Goal: Task Accomplishment & Management: Use online tool/utility

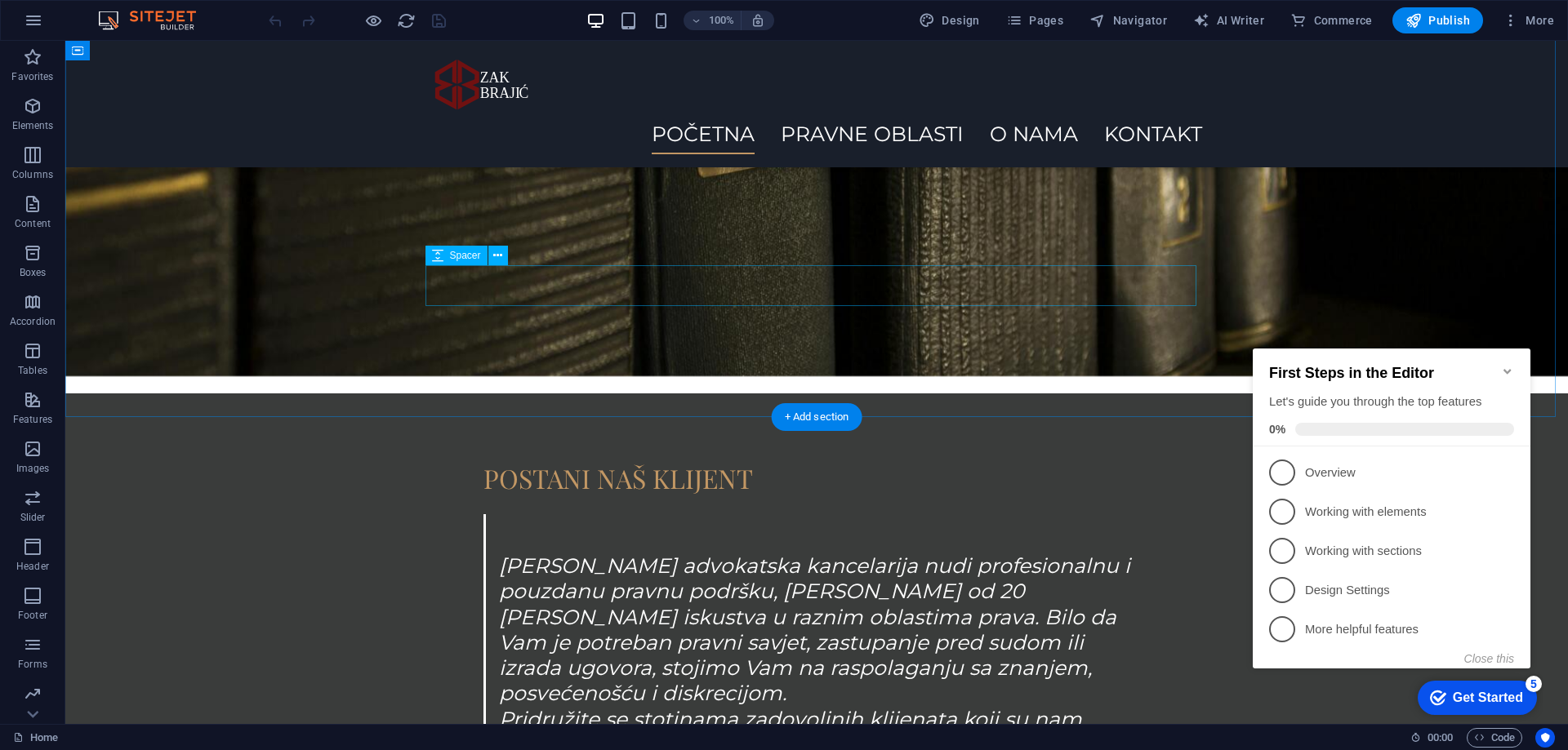
scroll to position [2390, 0]
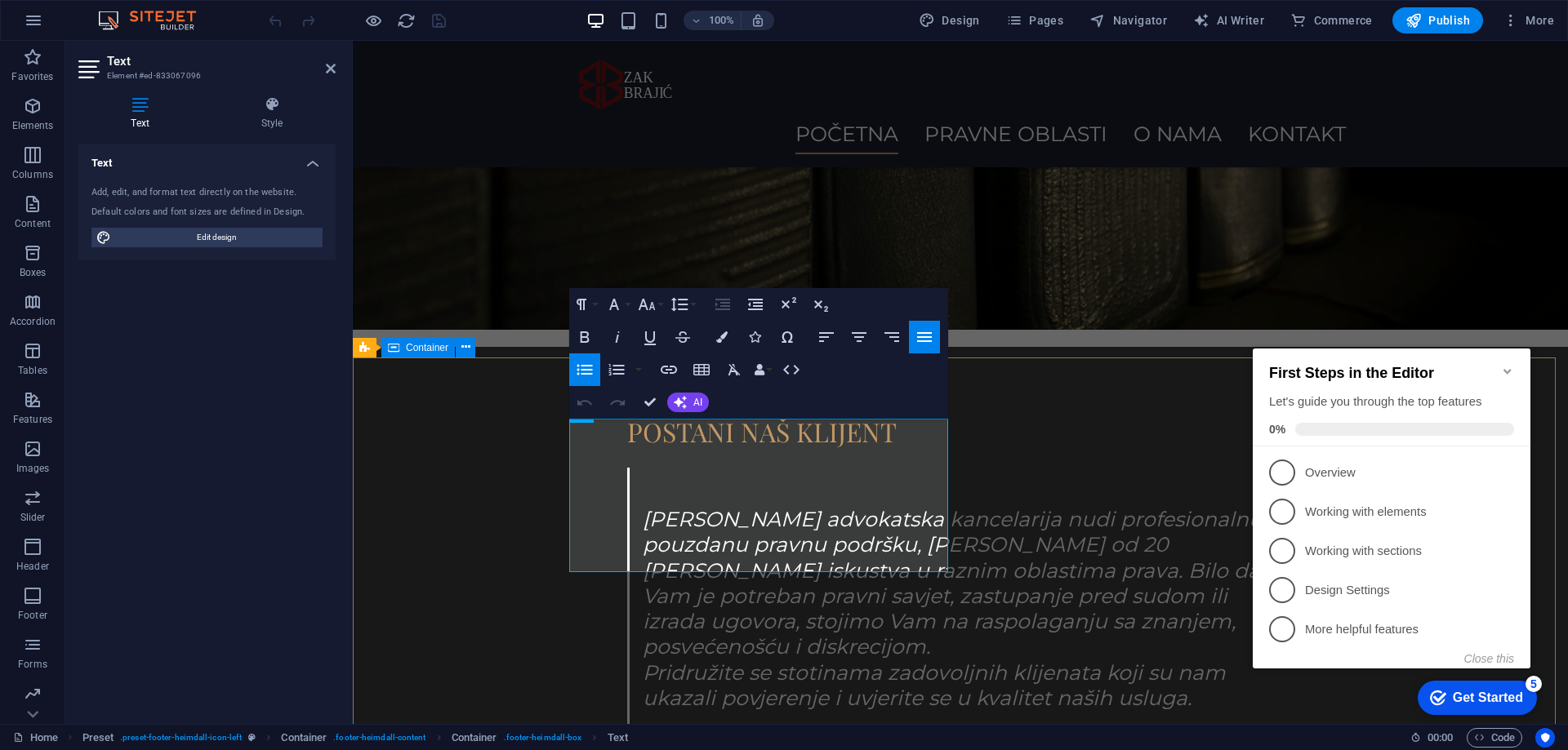
scroll to position [2465, 0]
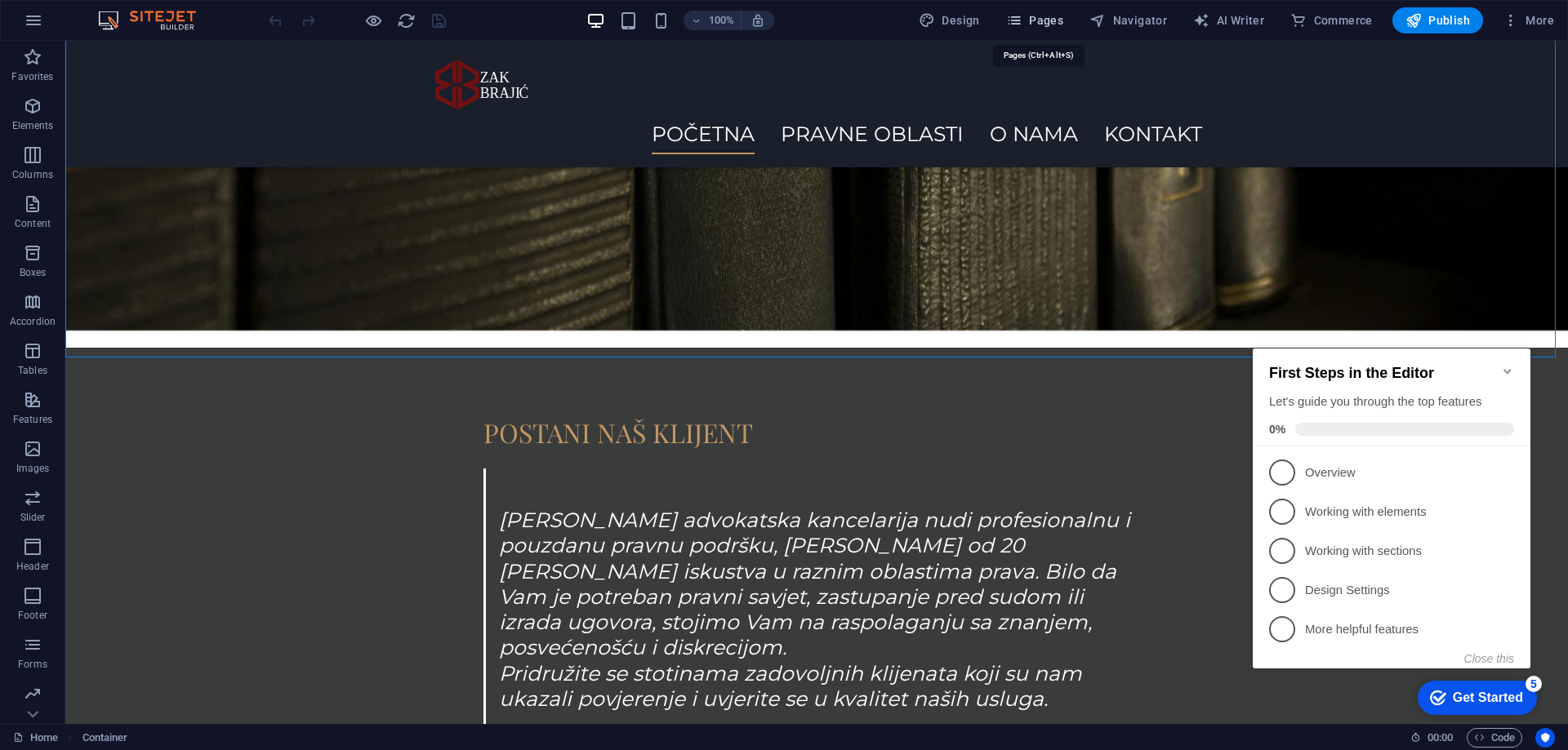
click at [1028, 21] on span "Pages" at bounding box center [1034, 21] width 57 height 16
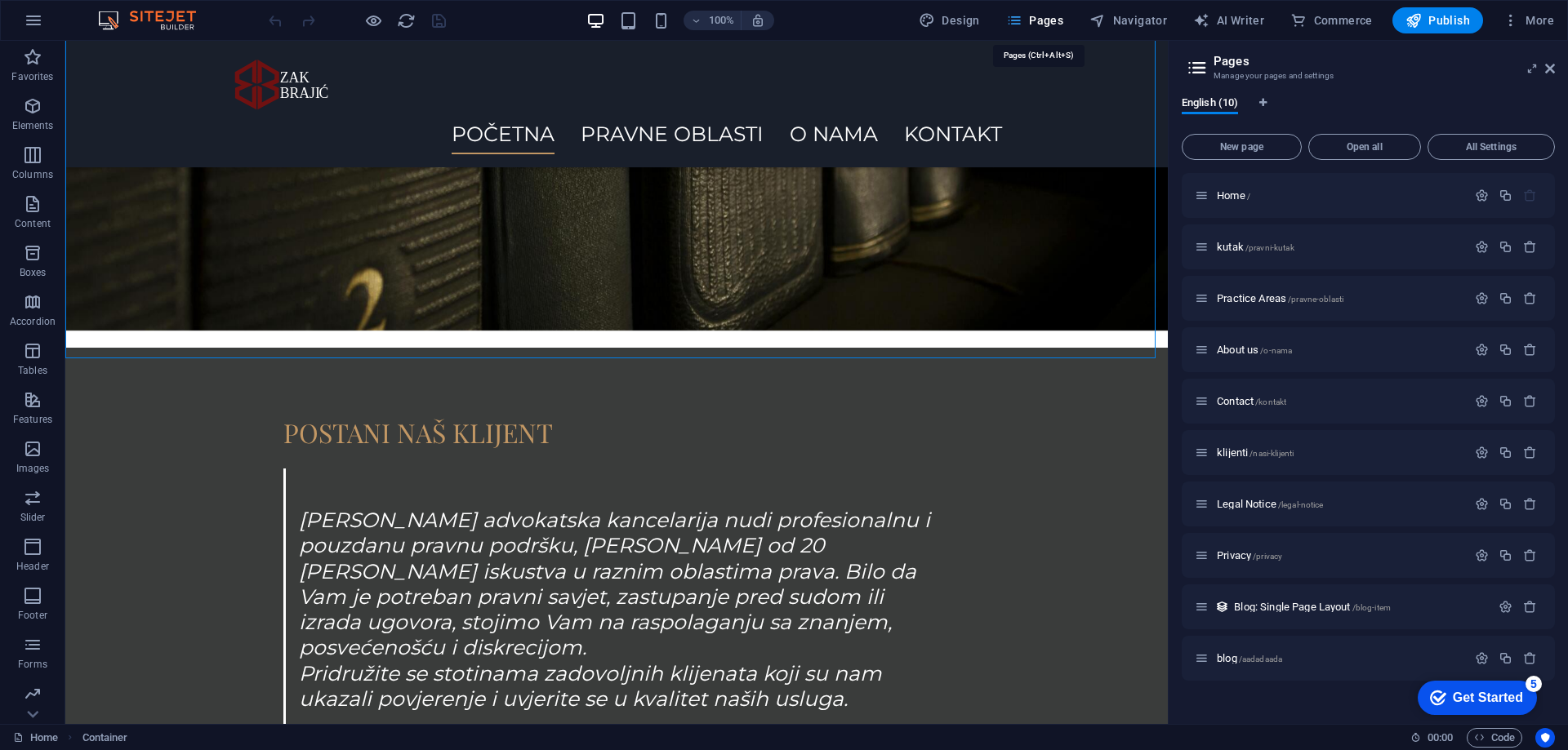
scroll to position [2464, 0]
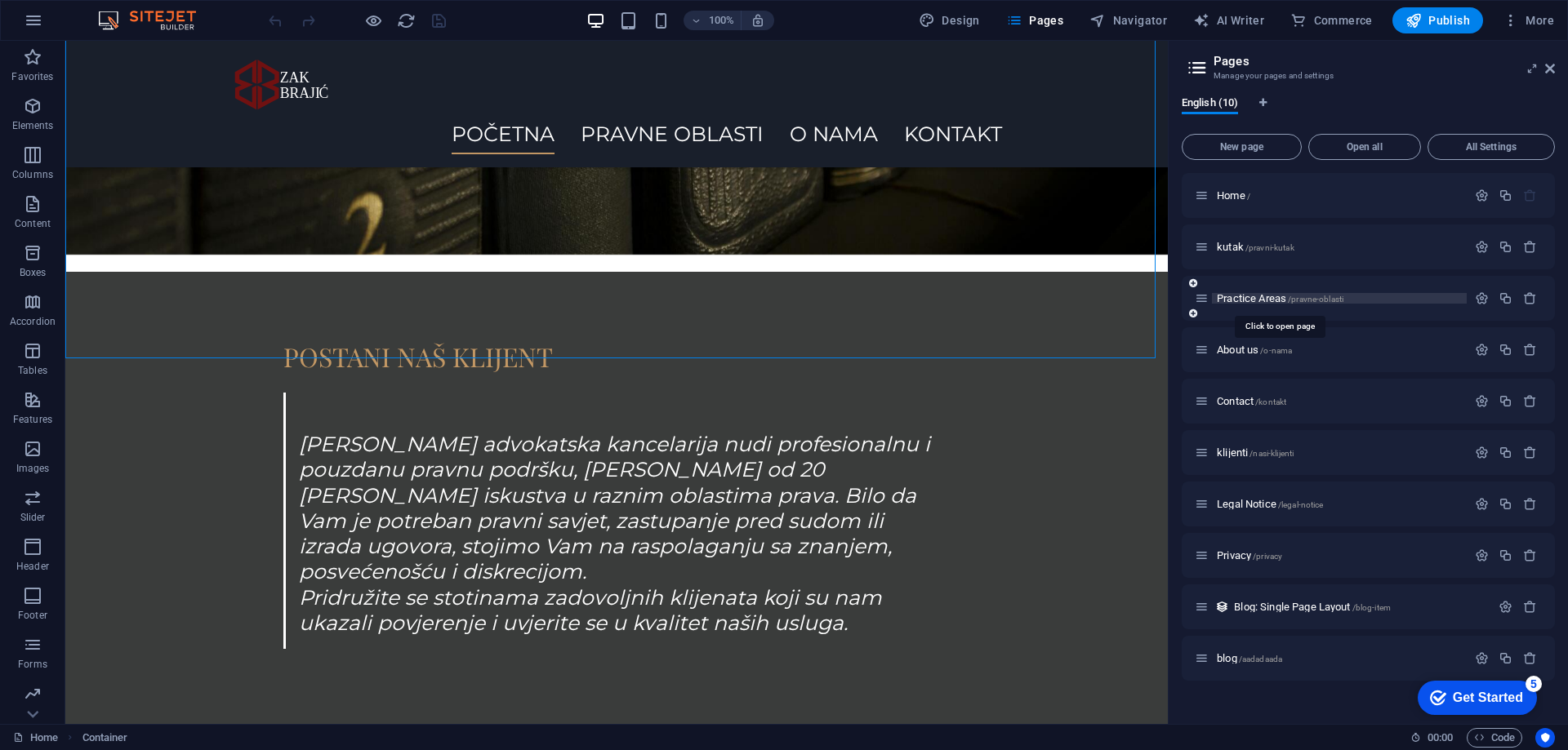
click at [1300, 294] on span "/pravne-oblasti" at bounding box center [1316, 299] width 56 height 9
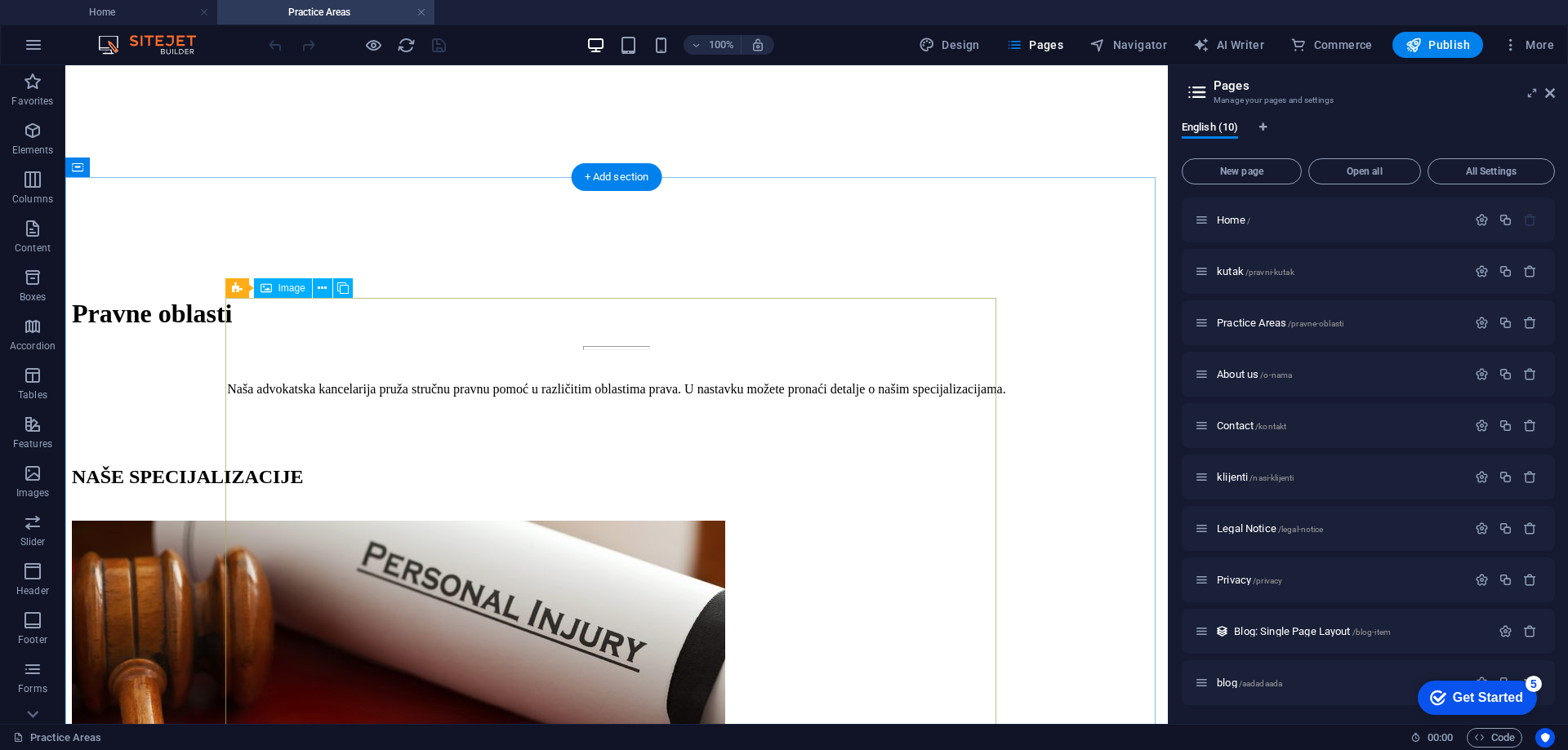
scroll to position [735, 0]
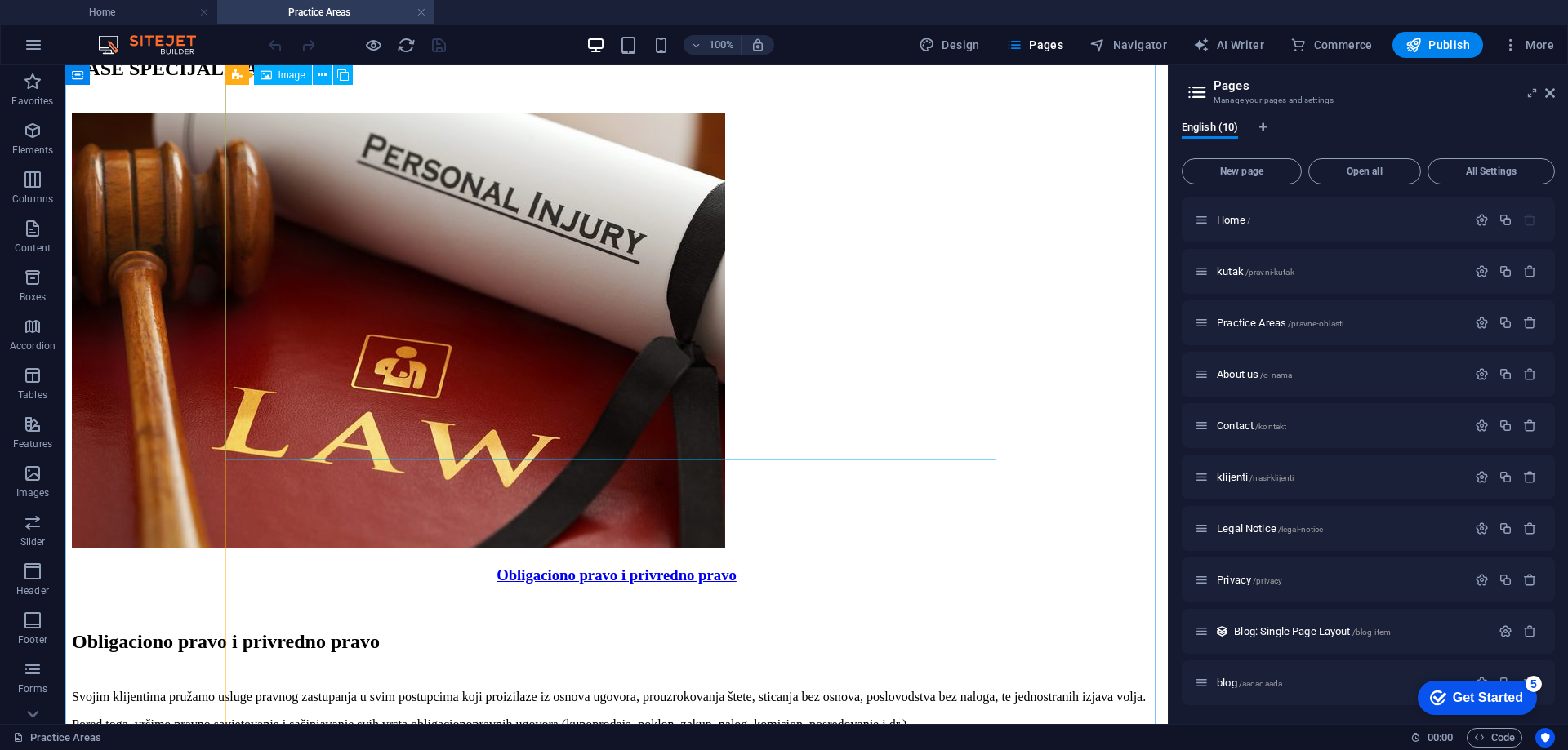
click at [653, 426] on figure "Obligaciono pravo i privredno pravo" at bounding box center [616, 363] width 1089 height 502
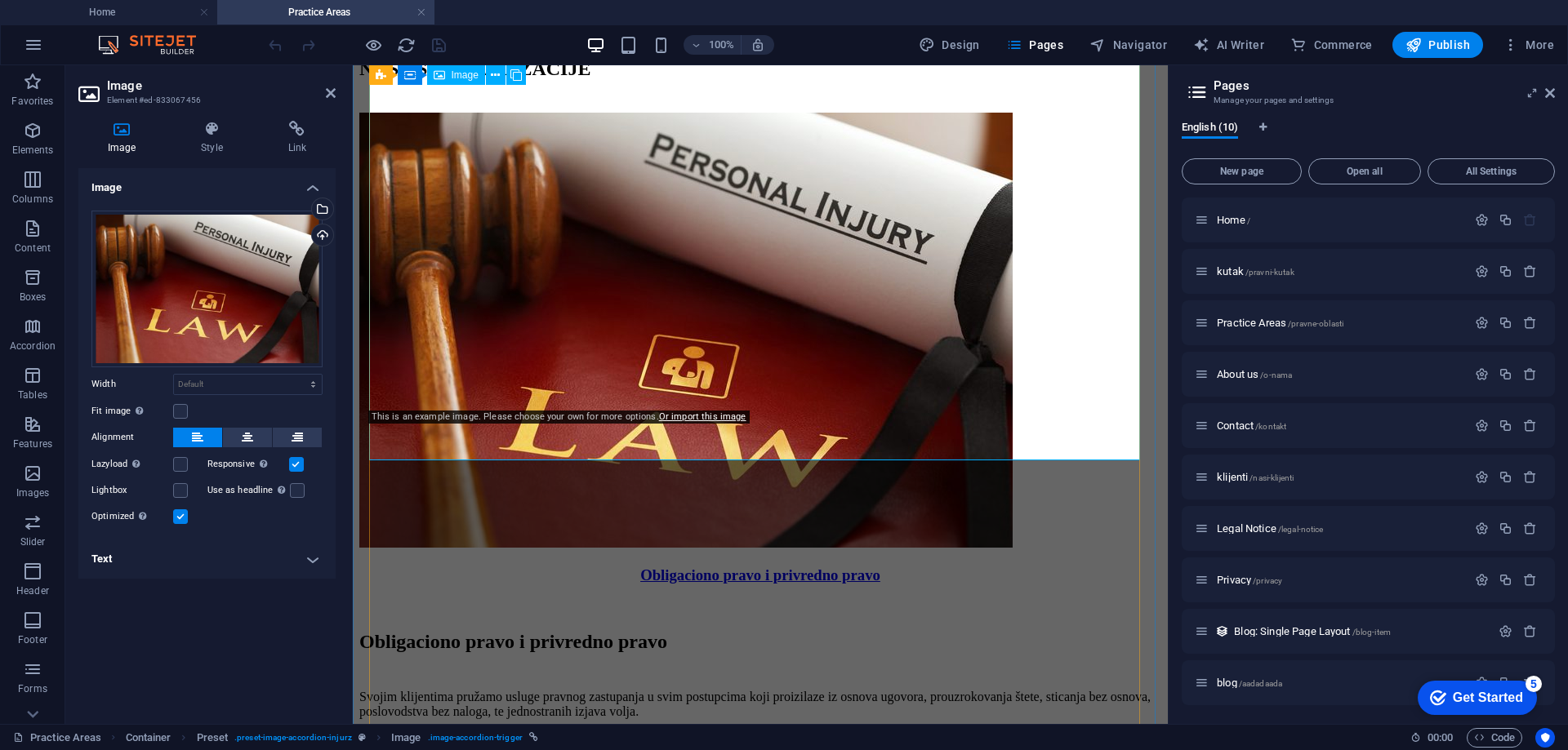
click at [774, 424] on figure "Obligaciono pravo i privredno pravo" at bounding box center [760, 363] width 802 height 502
click at [721, 631] on div "Obligaciono pravo i privredno pravo" at bounding box center [760, 642] width 802 height 22
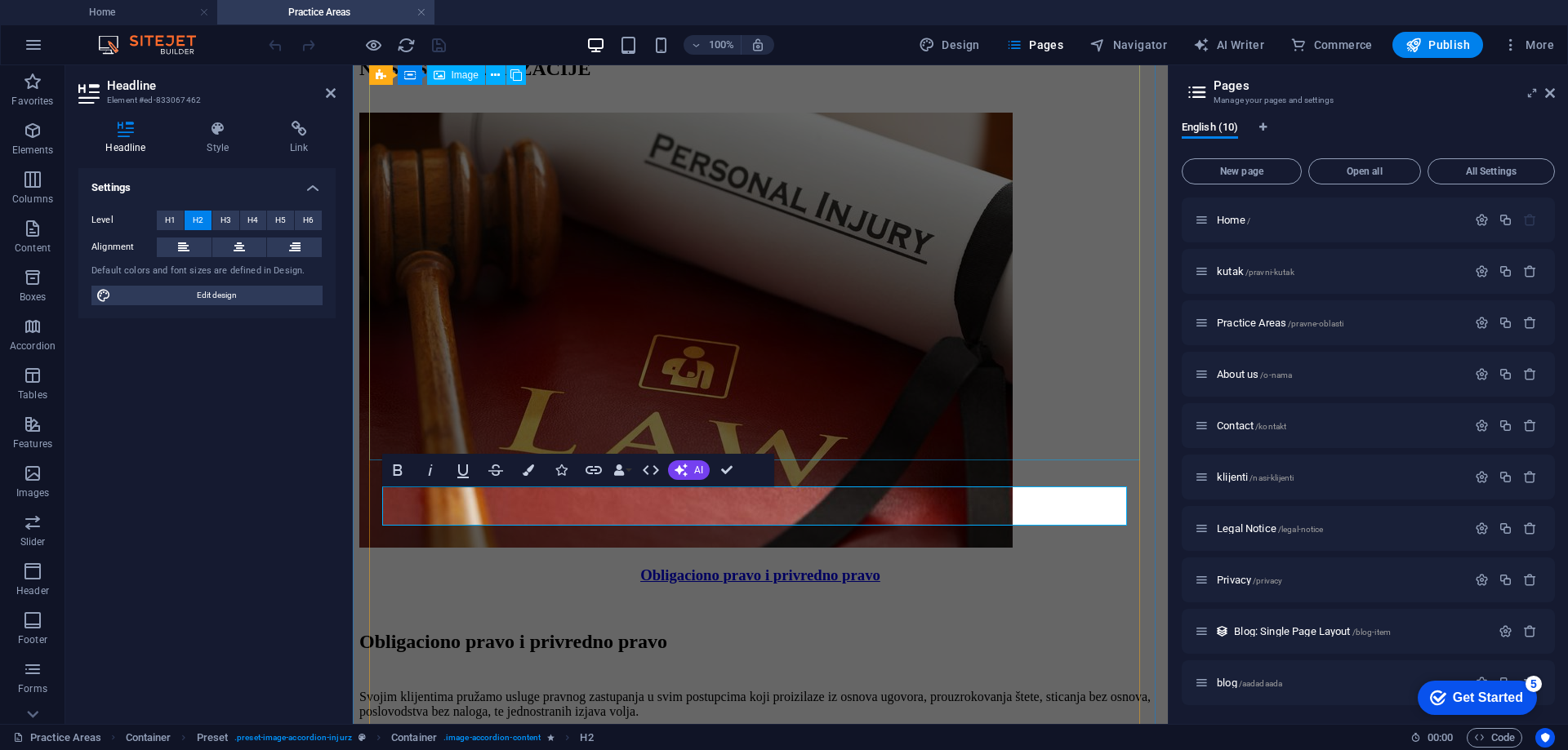
click at [516, 415] on figure "Obligaciono pravo i privredno pravo" at bounding box center [760, 363] width 802 height 502
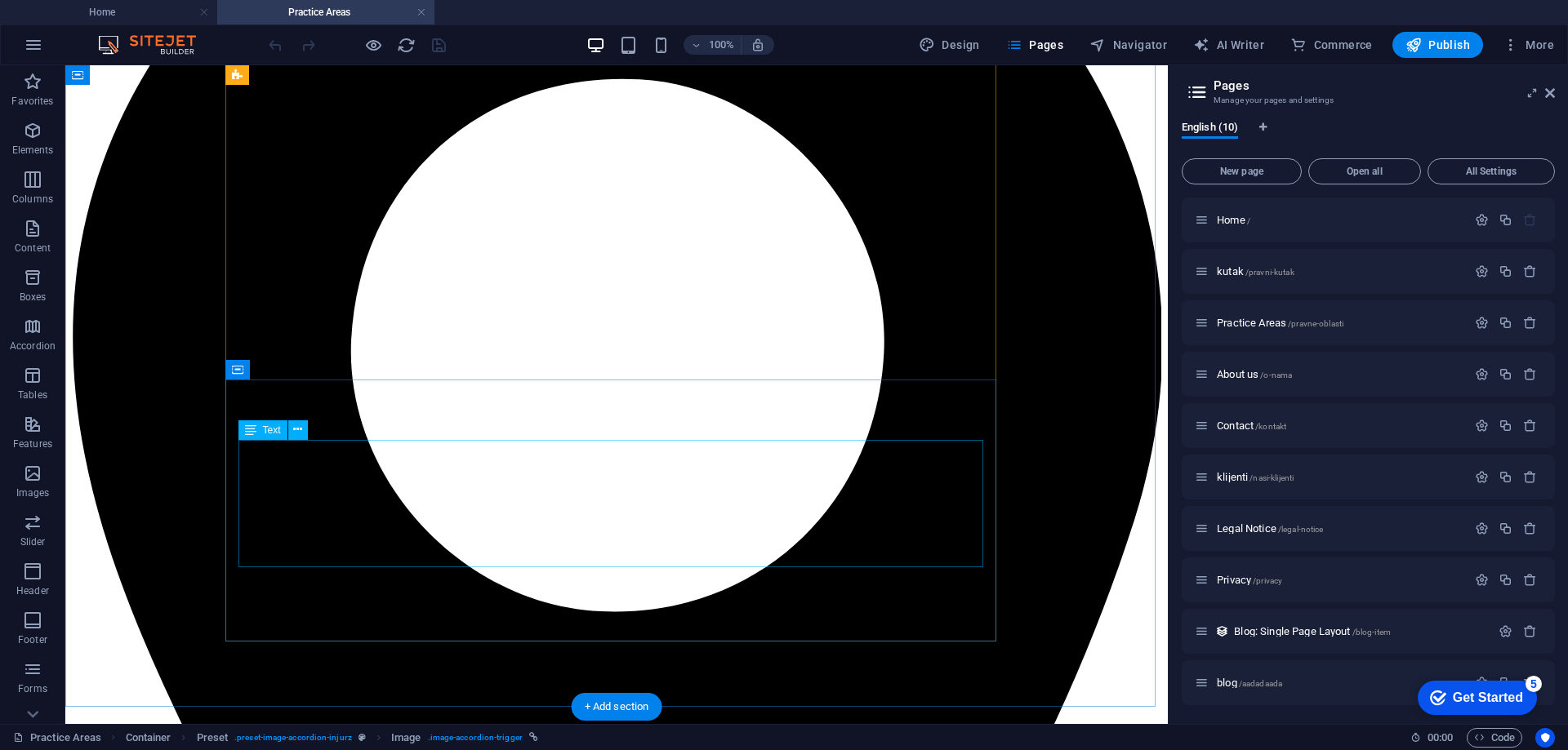
scroll to position [6162, 0]
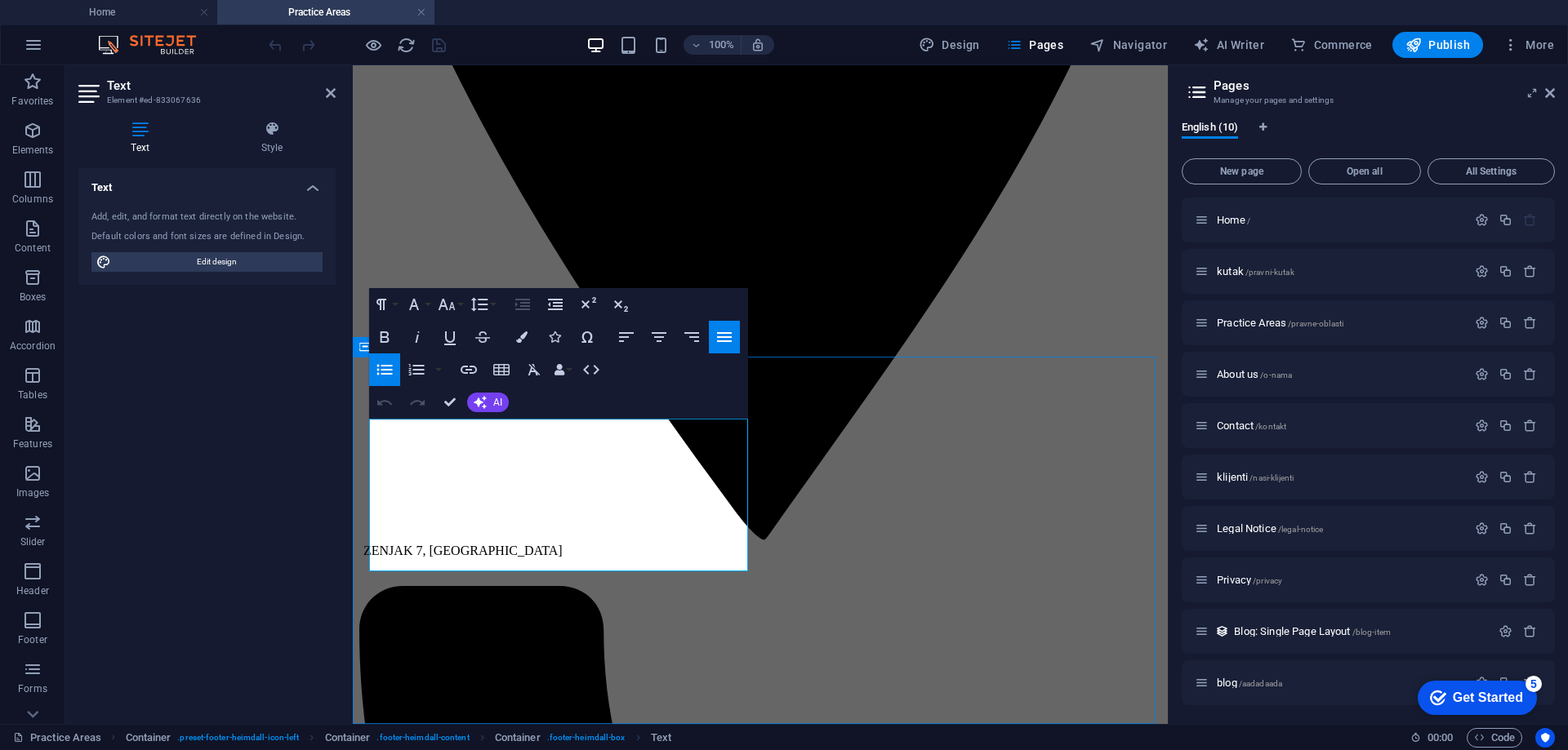
drag, startPoint x: 415, startPoint y: 432, endPoint x: 486, endPoint y: 433, distance: 71.0
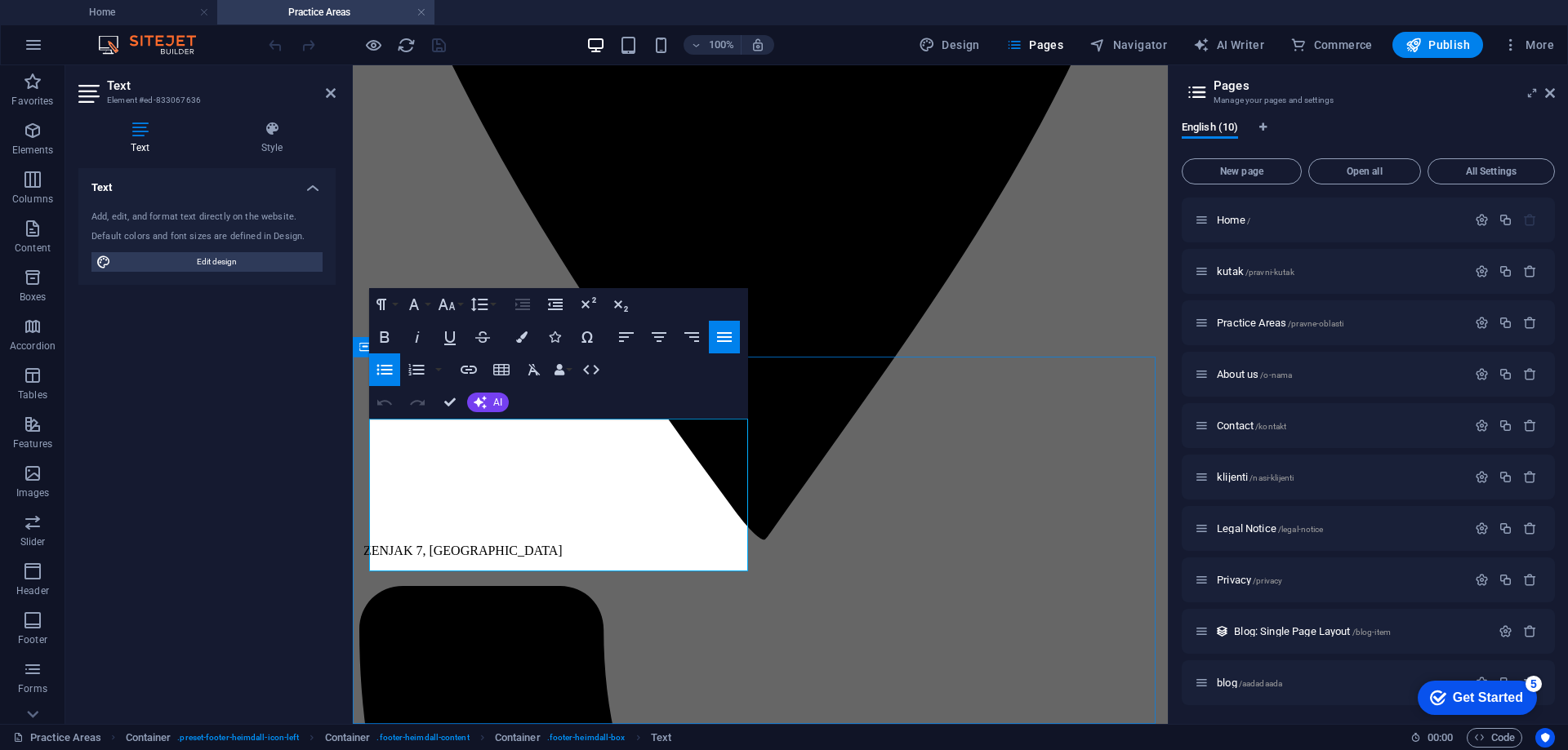
scroll to position [6106, 0]
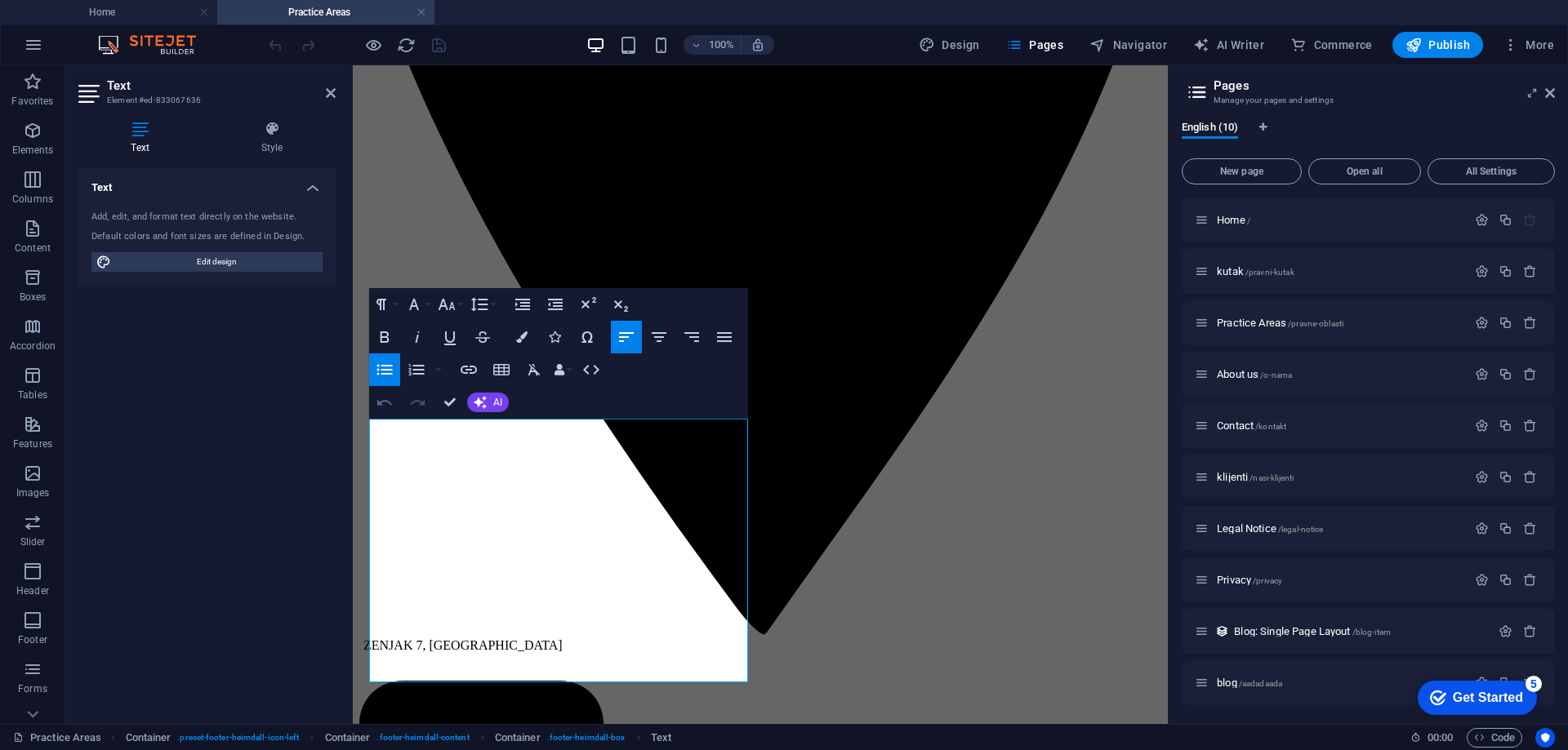
click at [385, 401] on icon "button" at bounding box center [385, 402] width 14 height 5
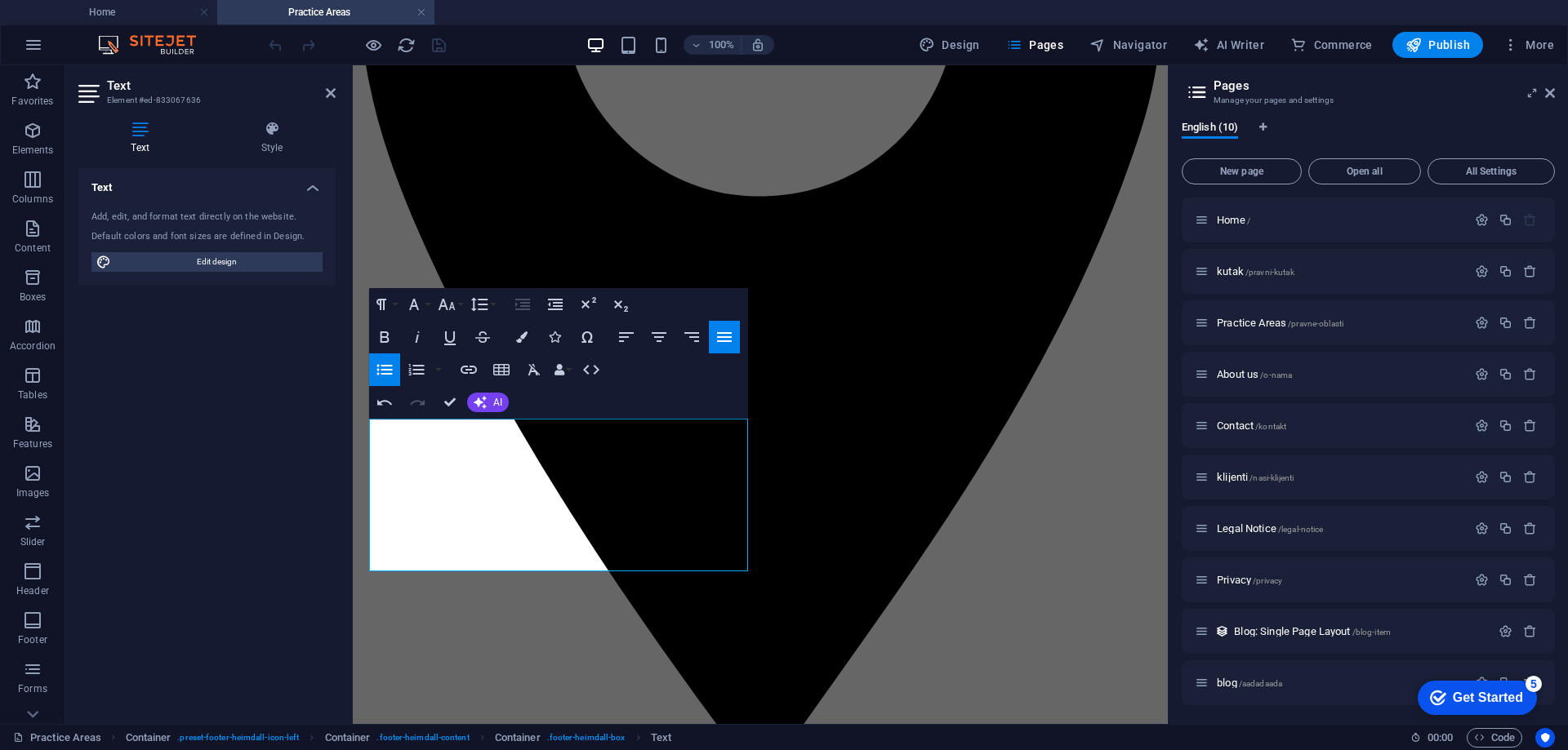
scroll to position [6162, 0]
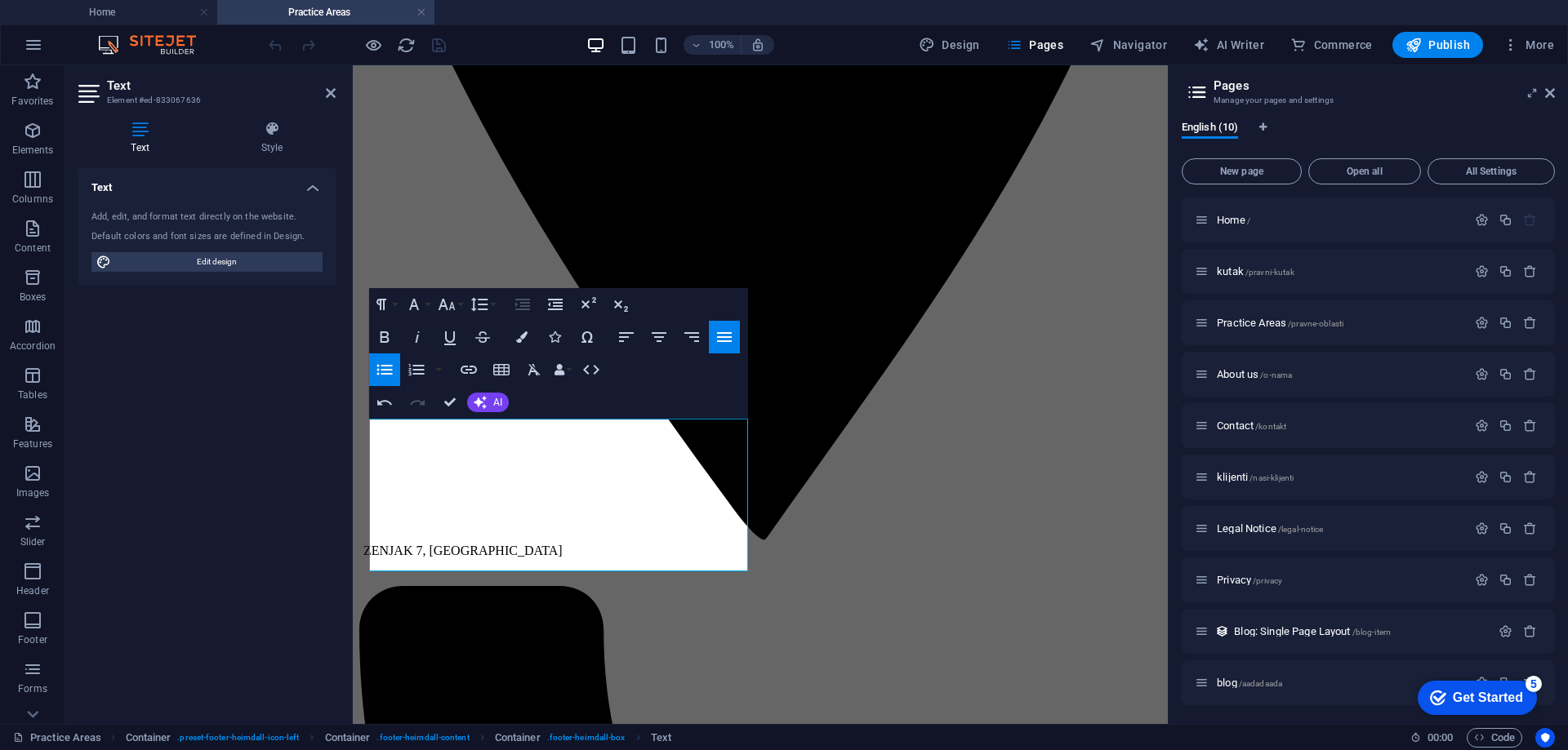
drag, startPoint x: 1160, startPoint y: 401, endPoint x: 1540, endPoint y: 739, distance: 508.6
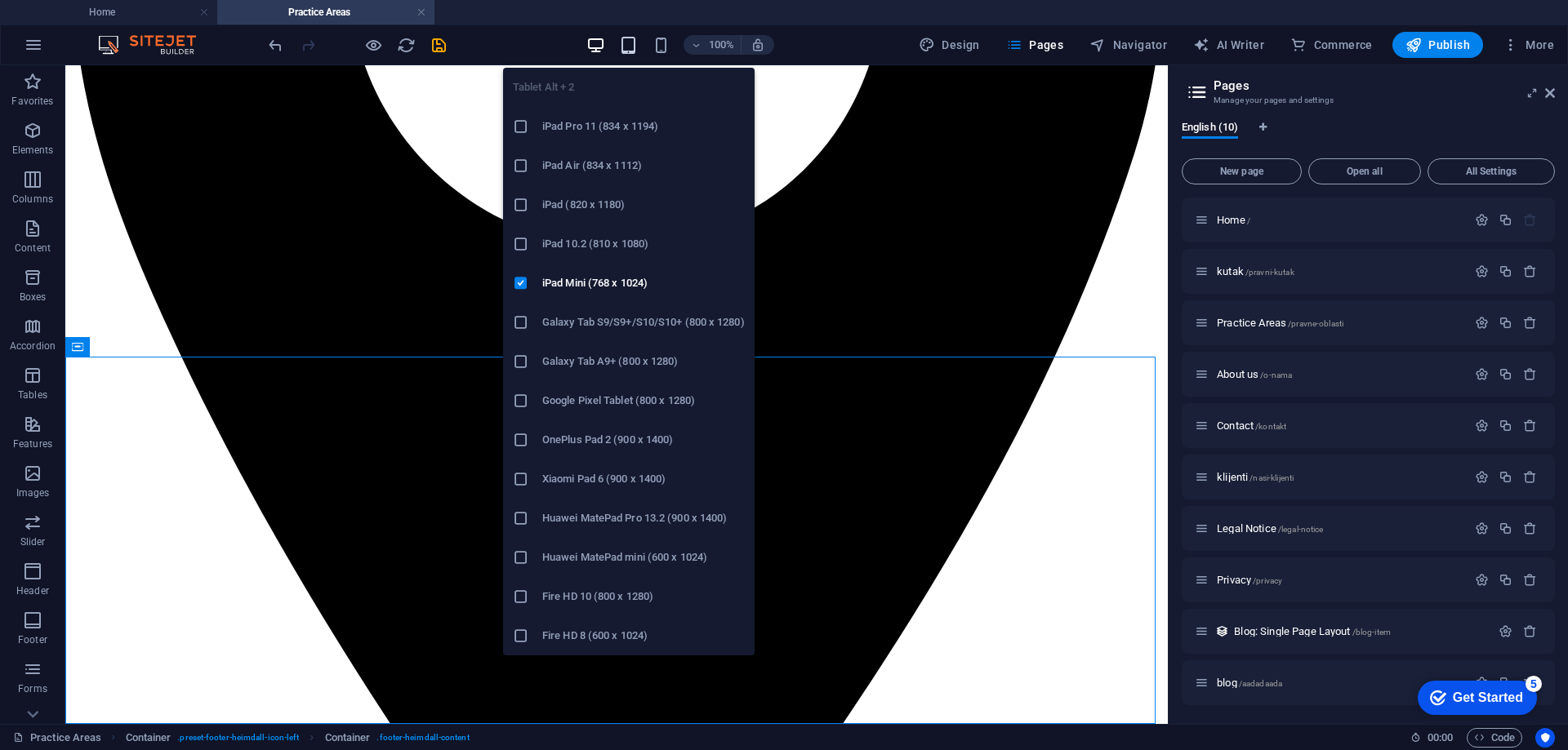
click at [635, 45] on icon "button" at bounding box center [628, 45] width 19 height 19
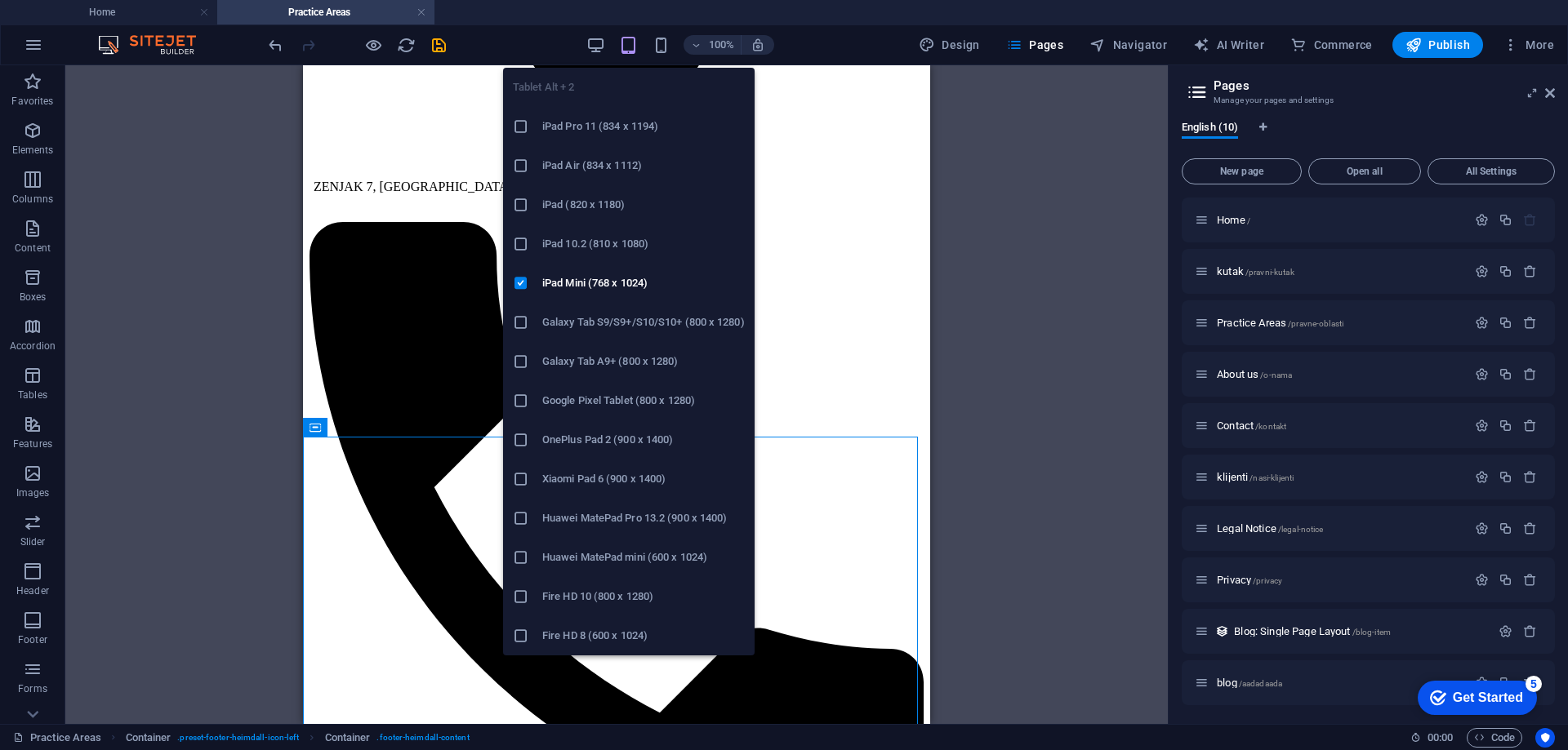
scroll to position [6267, 0]
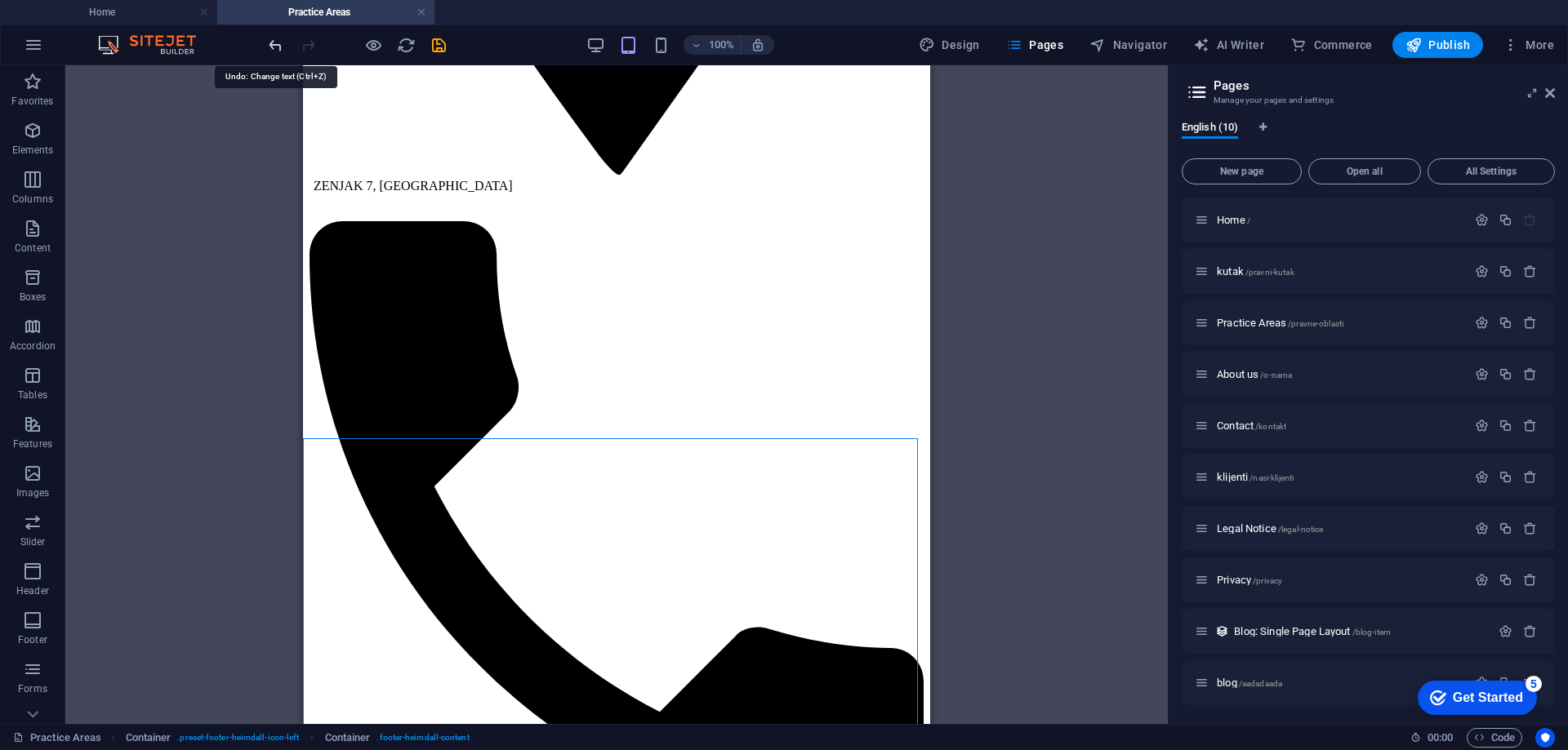
click at [281, 46] on icon "undo" at bounding box center [276, 45] width 19 height 19
